Goal: Find specific page/section: Find specific page/section

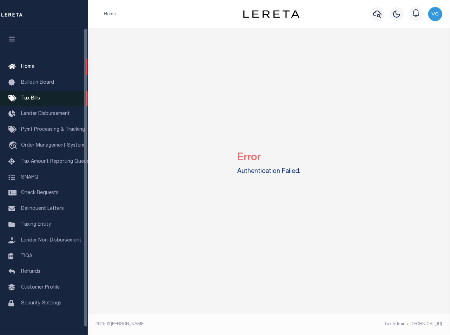
click at [31, 100] on span "Tax Bills" at bounding box center [30, 98] width 19 height 5
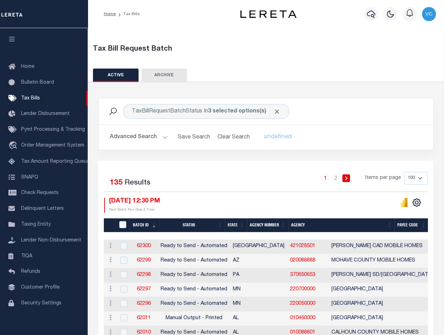
scroll to position [39, 0]
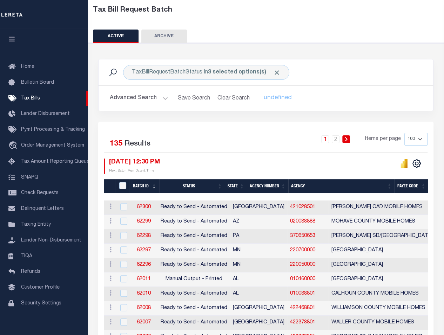
click at [269, 186] on th "Agency Number" at bounding box center [267, 186] width 41 height 14
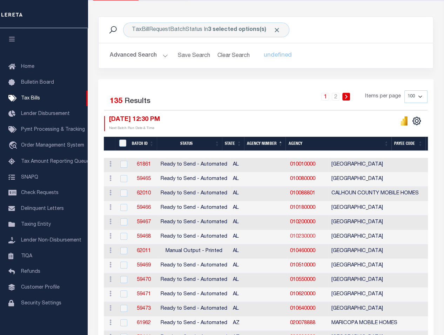
scroll to position [117, 0]
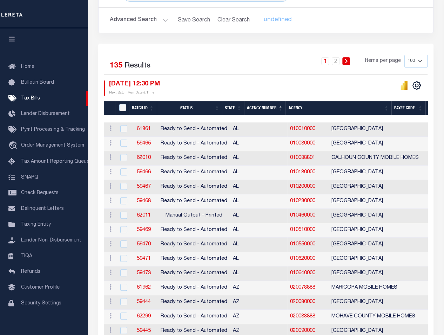
click at [420, 61] on select "100 200 500 1000" at bounding box center [416, 61] width 23 height 13
select select "200"
click at [405, 55] on select "100 200 500 1000" at bounding box center [416, 61] width 23 height 13
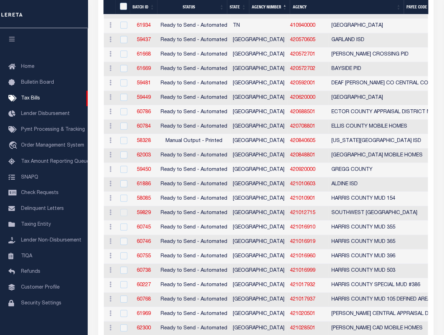
scroll to position [1131, 0]
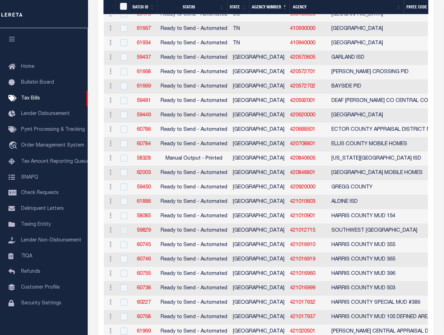
click at [123, 226] on div at bounding box center [123, 230] width 9 height 8
